Goal: Navigation & Orientation: Find specific page/section

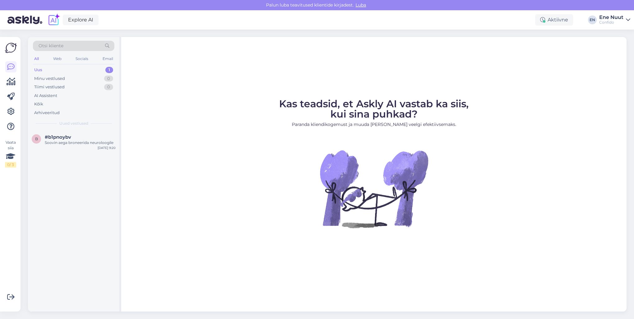
click at [63, 69] on div "Uus 1" at bounding box center [73, 70] width 81 height 9
click at [12, 109] on icon at bounding box center [10, 111] width 7 height 7
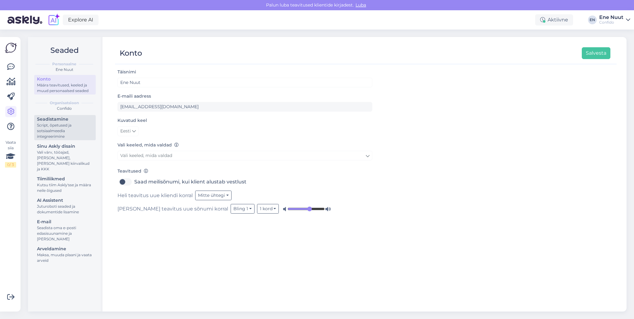
click at [54, 129] on div "Script, õpetused ja sotsiaalmeedia integreerimine" at bounding box center [65, 130] width 56 height 17
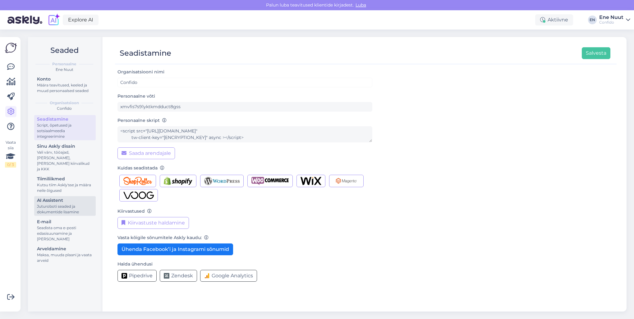
click at [54, 203] on div "Juturoboti seaded ja dokumentide lisamine" at bounding box center [65, 208] width 56 height 11
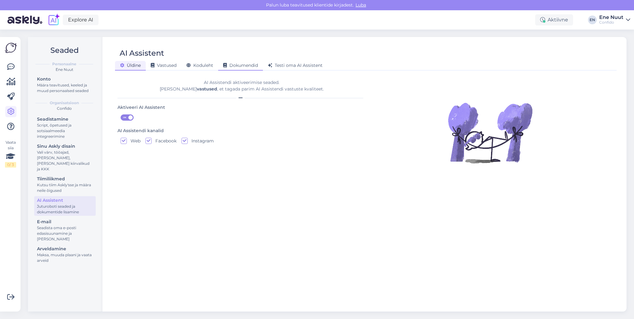
click at [243, 65] on span "Dokumendid" at bounding box center [240, 65] width 35 height 6
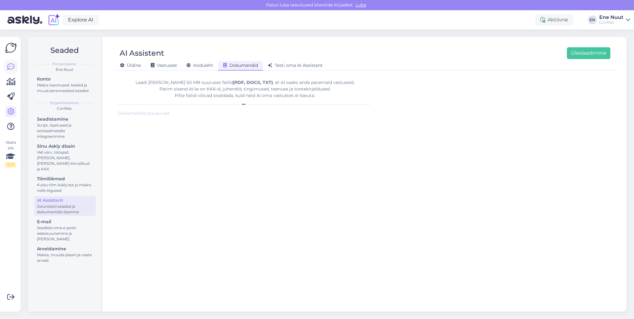
click at [7, 68] on link at bounding box center [10, 66] width 11 height 11
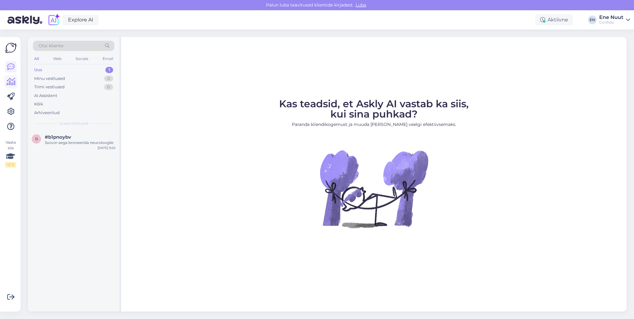
click at [11, 83] on icon at bounding box center [11, 81] width 9 height 7
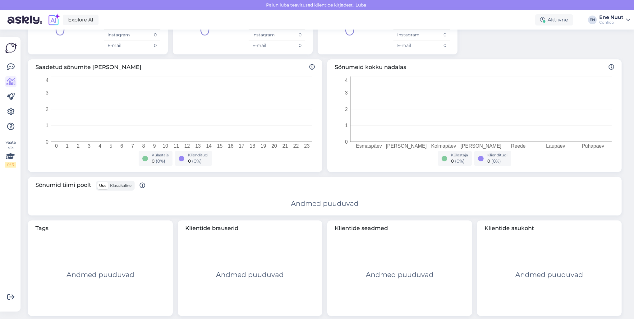
scroll to position [76, 0]
